Goal: Information Seeking & Learning: Learn about a topic

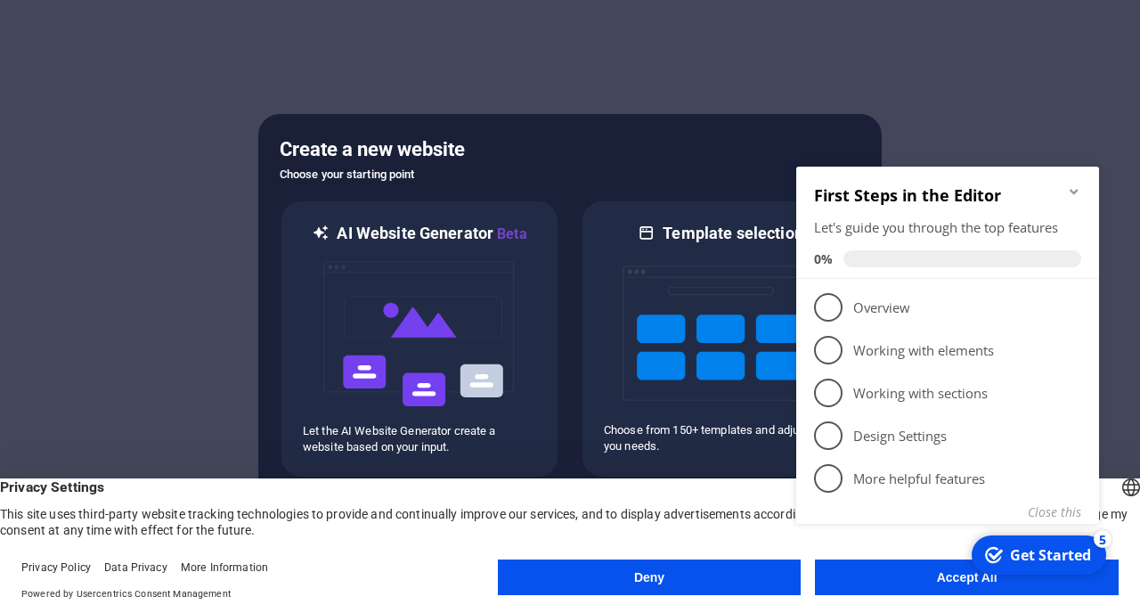
click at [1073, 192] on icon "Minimize checklist" at bounding box center [1074, 191] width 14 height 14
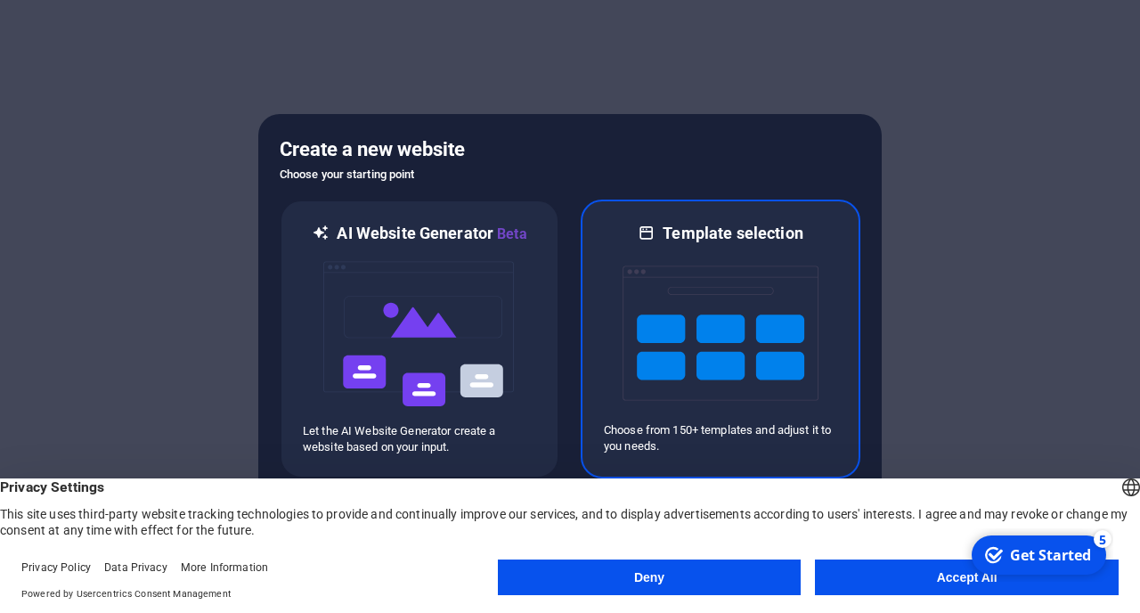
click at [757, 411] on img at bounding box center [721, 333] width 196 height 178
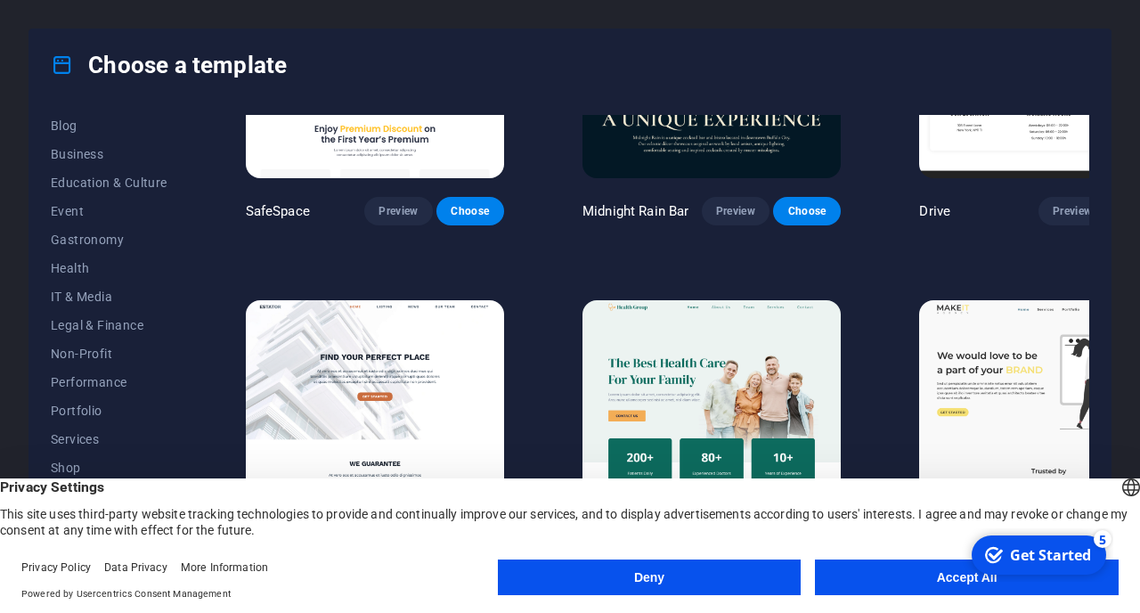
scroll to position [294, 0]
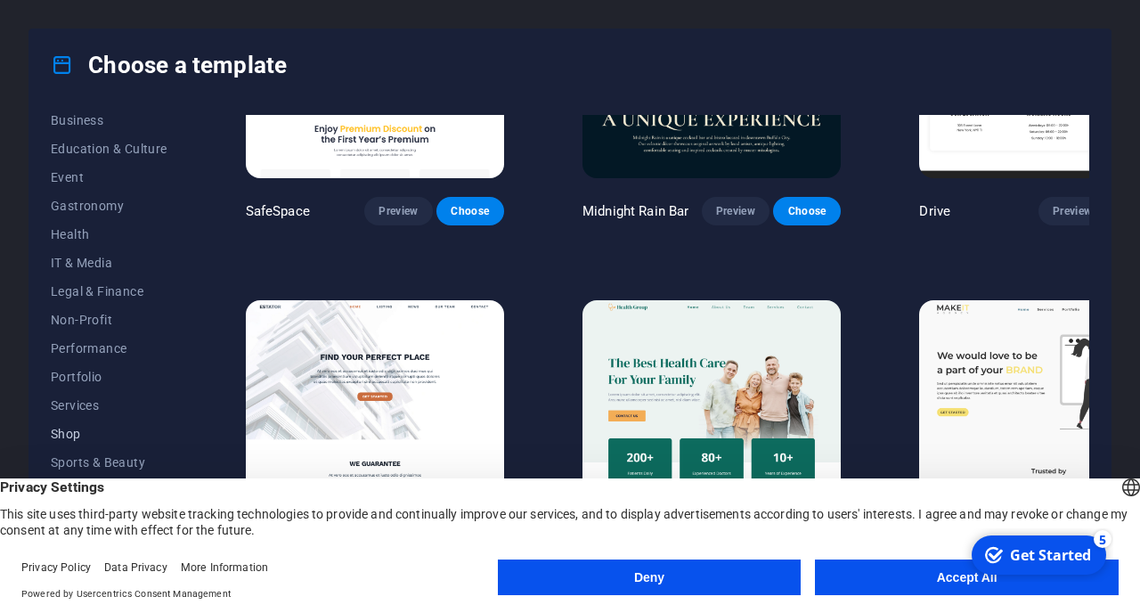
click at [73, 422] on button "Shop" at bounding box center [109, 433] width 117 height 28
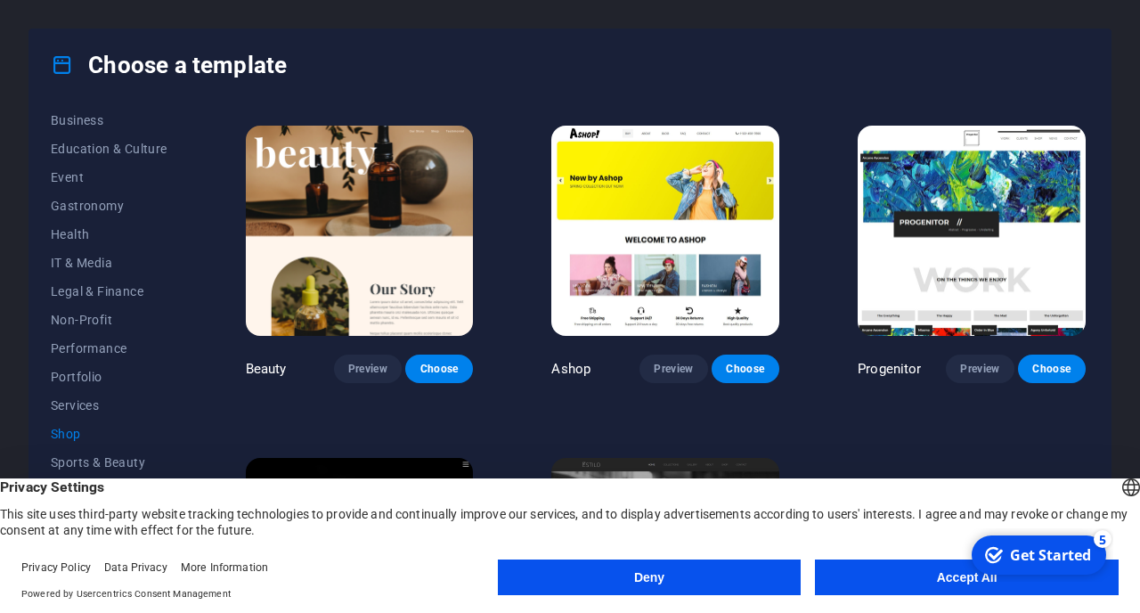
scroll to position [670, 0]
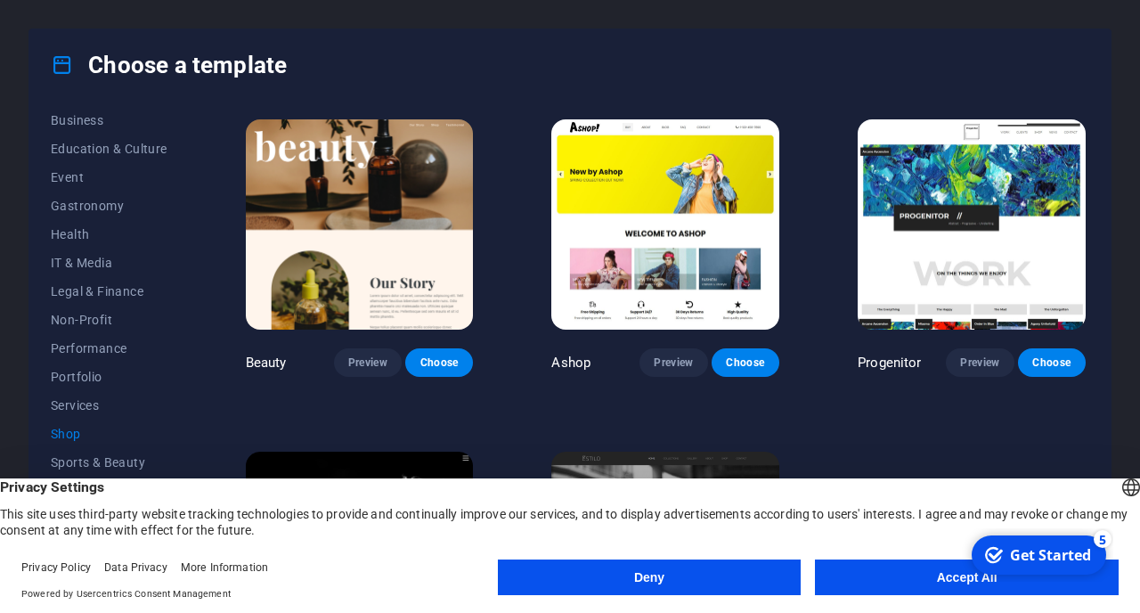
click at [665, 573] on button "Deny" at bounding box center [650, 577] width 304 height 36
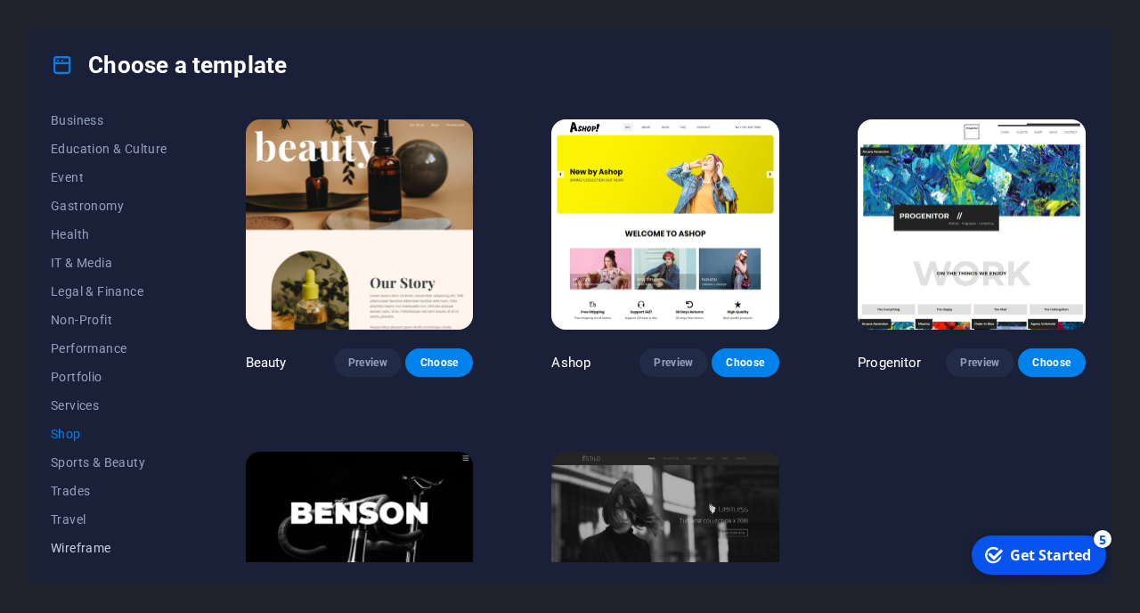
click at [94, 547] on span "Wireframe" at bounding box center [109, 548] width 117 height 14
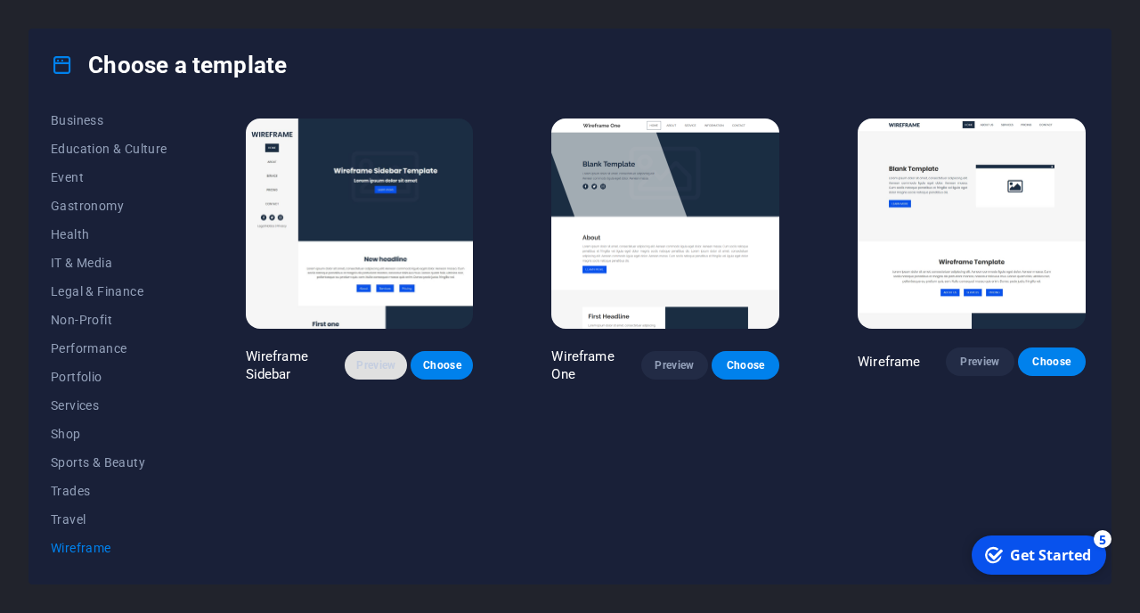
click at [366, 366] on span "Preview" at bounding box center [376, 365] width 34 height 14
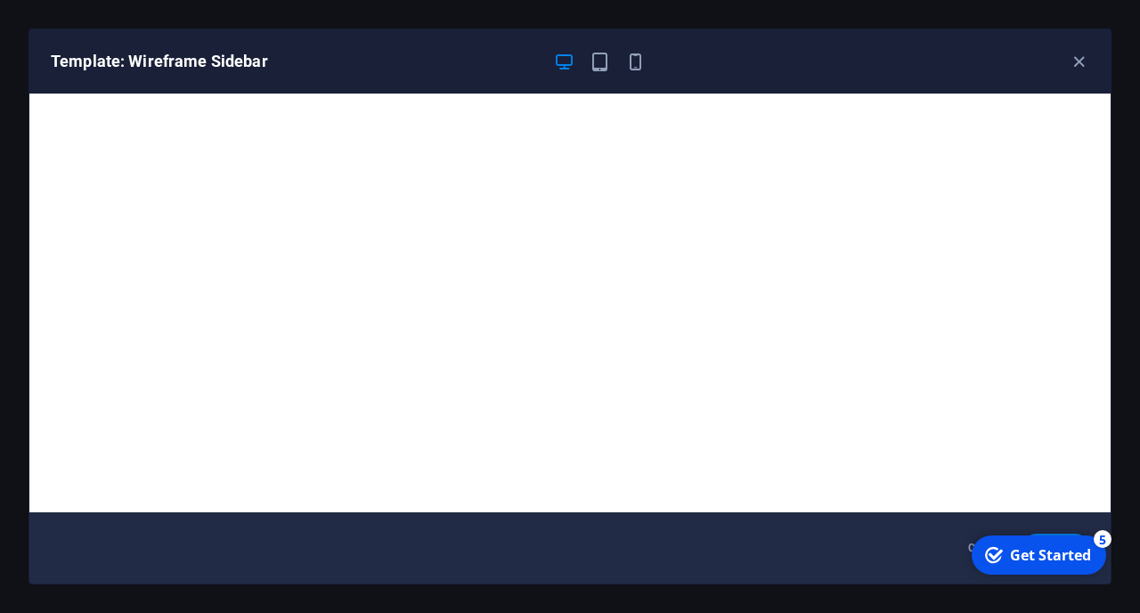
click at [607, 76] on div "Template: Wireframe Sidebar" at bounding box center [569, 61] width 1081 height 64
click at [604, 64] on icon "button" at bounding box center [600, 62] width 20 height 20
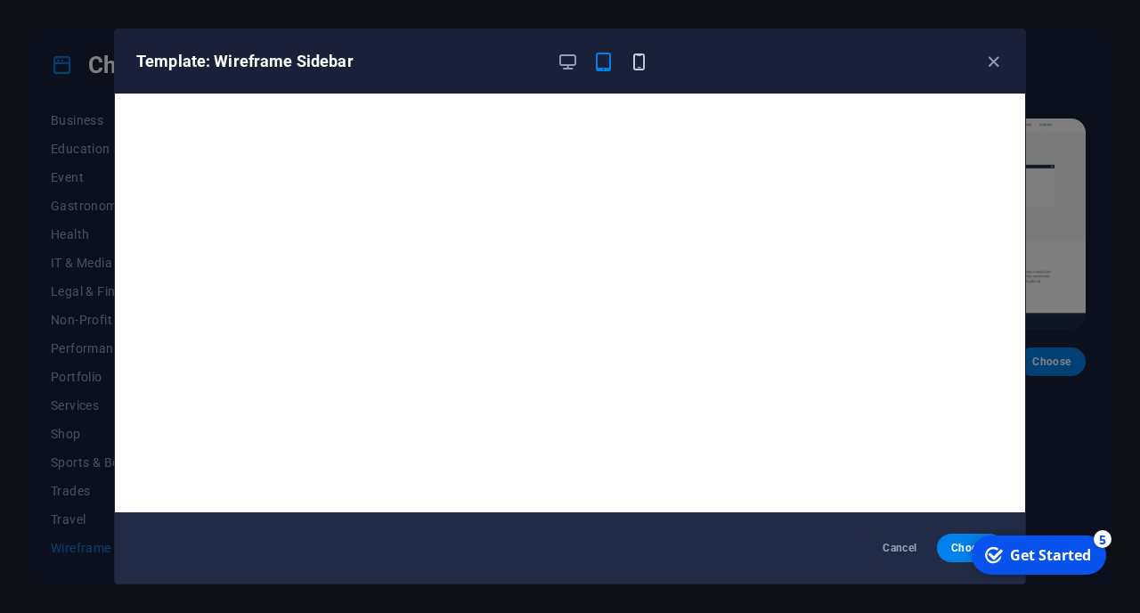
click at [634, 61] on icon "button" at bounding box center [639, 62] width 20 height 20
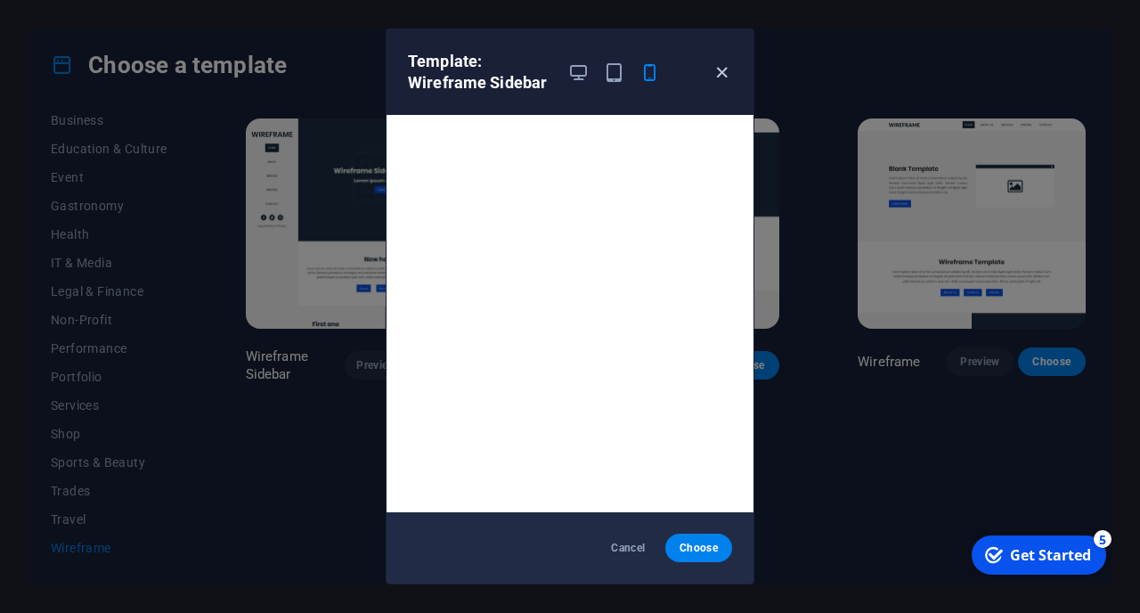
click at [724, 77] on icon "button" at bounding box center [722, 72] width 20 height 20
